Goal: Task Accomplishment & Management: Manage account settings

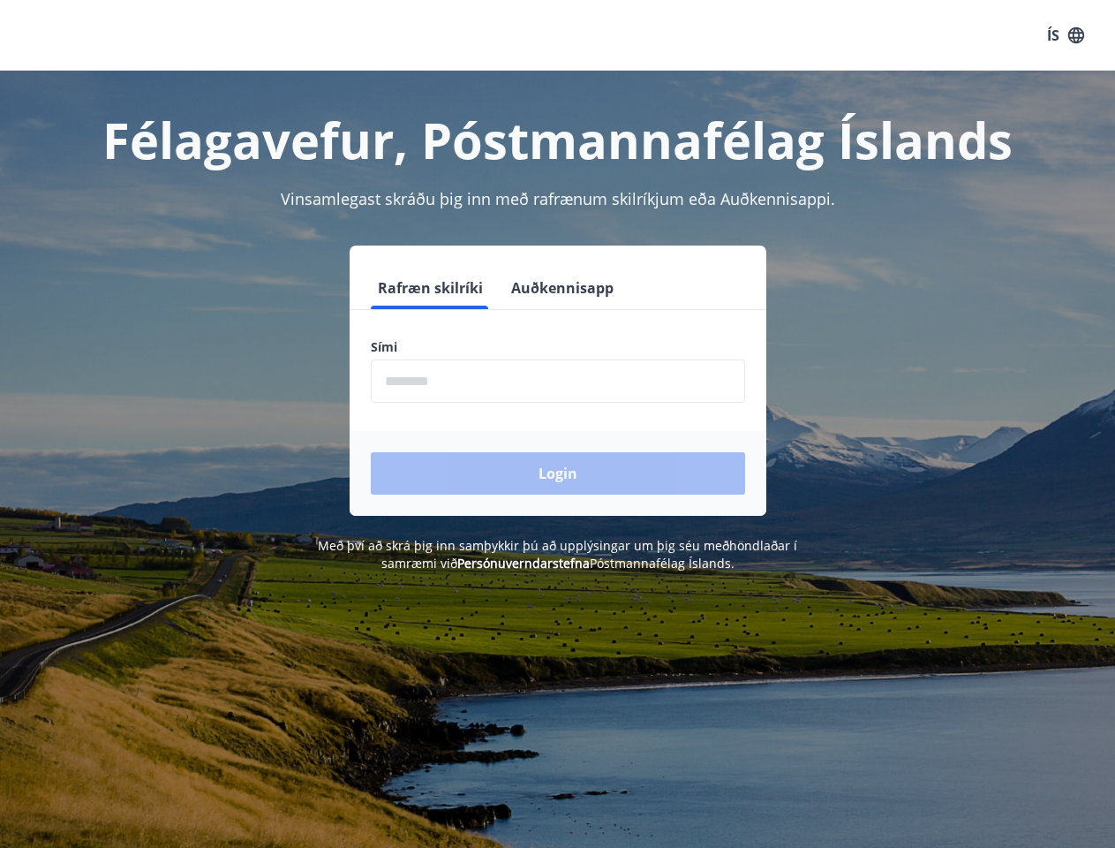
click at [557, 424] on form "Rafræn skilríki Auðkennisapp Sími ​ Login" at bounding box center [558, 391] width 417 height 249
click at [1066, 35] on button "ÍS" at bounding box center [1066, 35] width 57 height 32
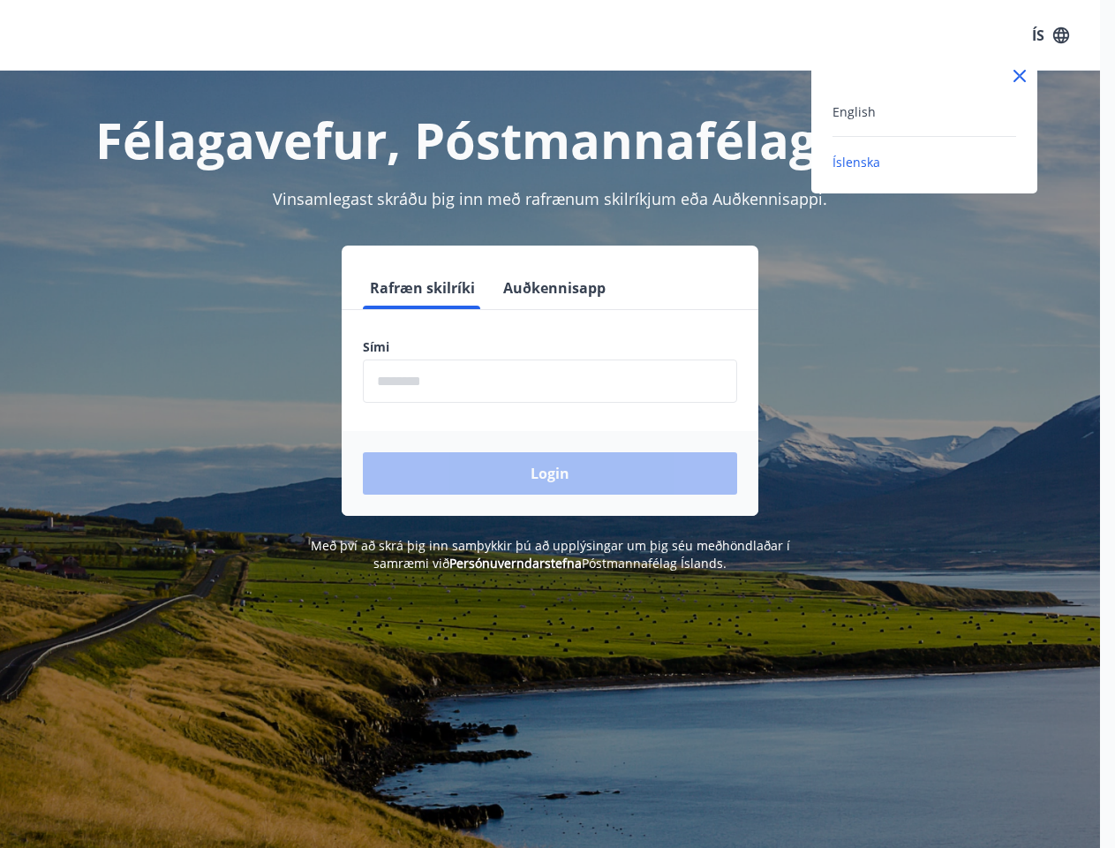
click at [429, 288] on div at bounding box center [557, 424] width 1115 height 848
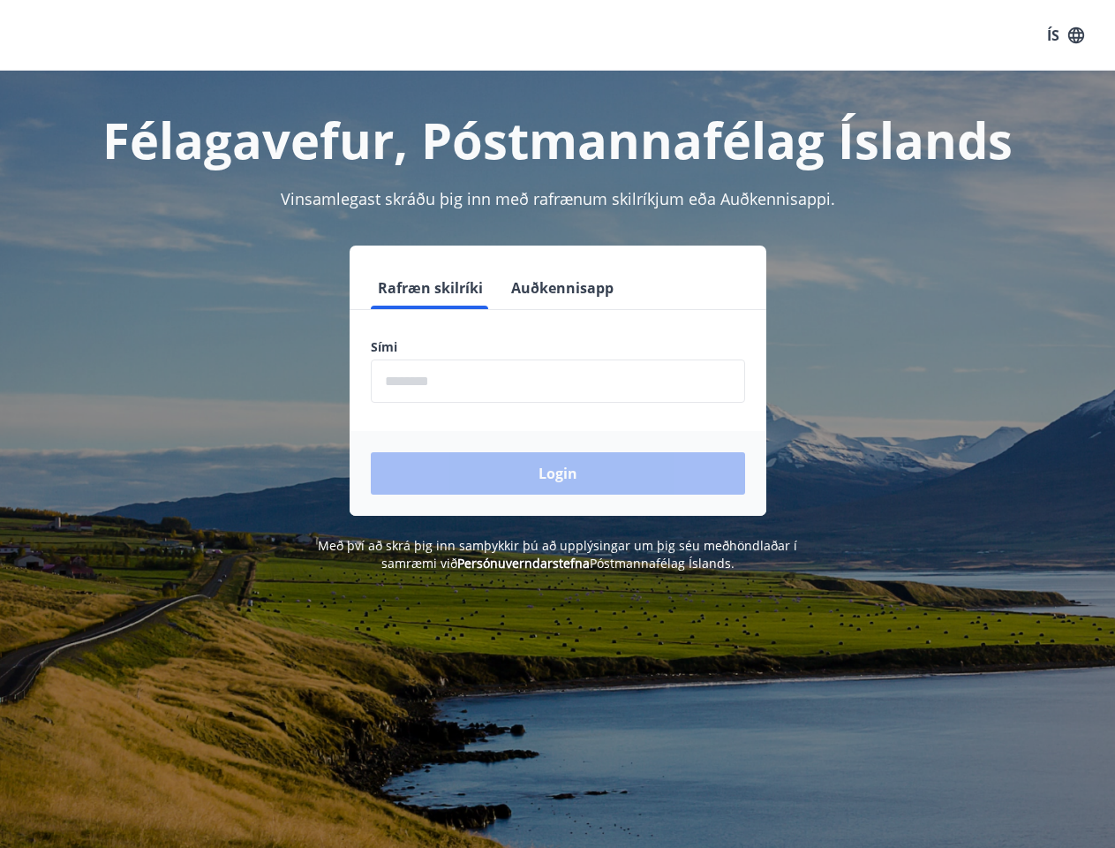
click at [560, 288] on button "Auðkennisapp" at bounding box center [562, 288] width 117 height 42
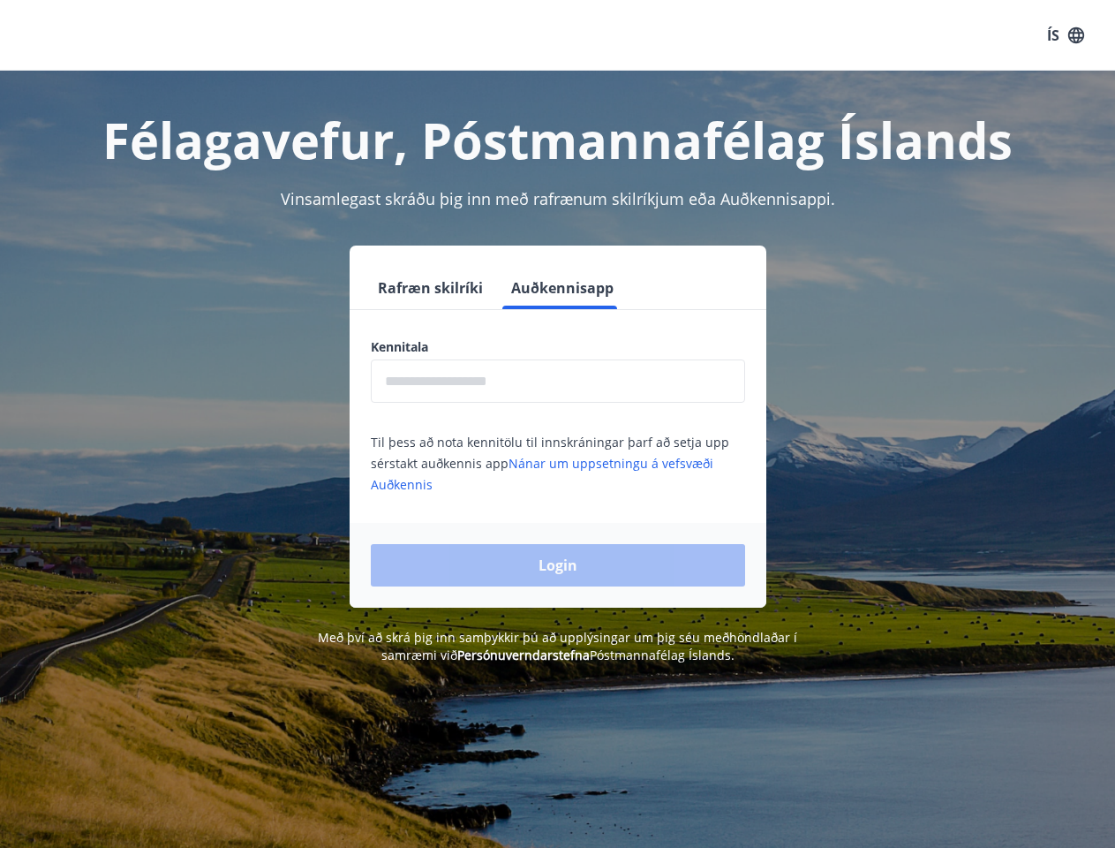
click at [558, 381] on input "text" at bounding box center [558, 380] width 374 height 43
click at [495, 562] on div "Login" at bounding box center [558, 565] width 417 height 85
